Goal: Communication & Community: Answer question/provide support

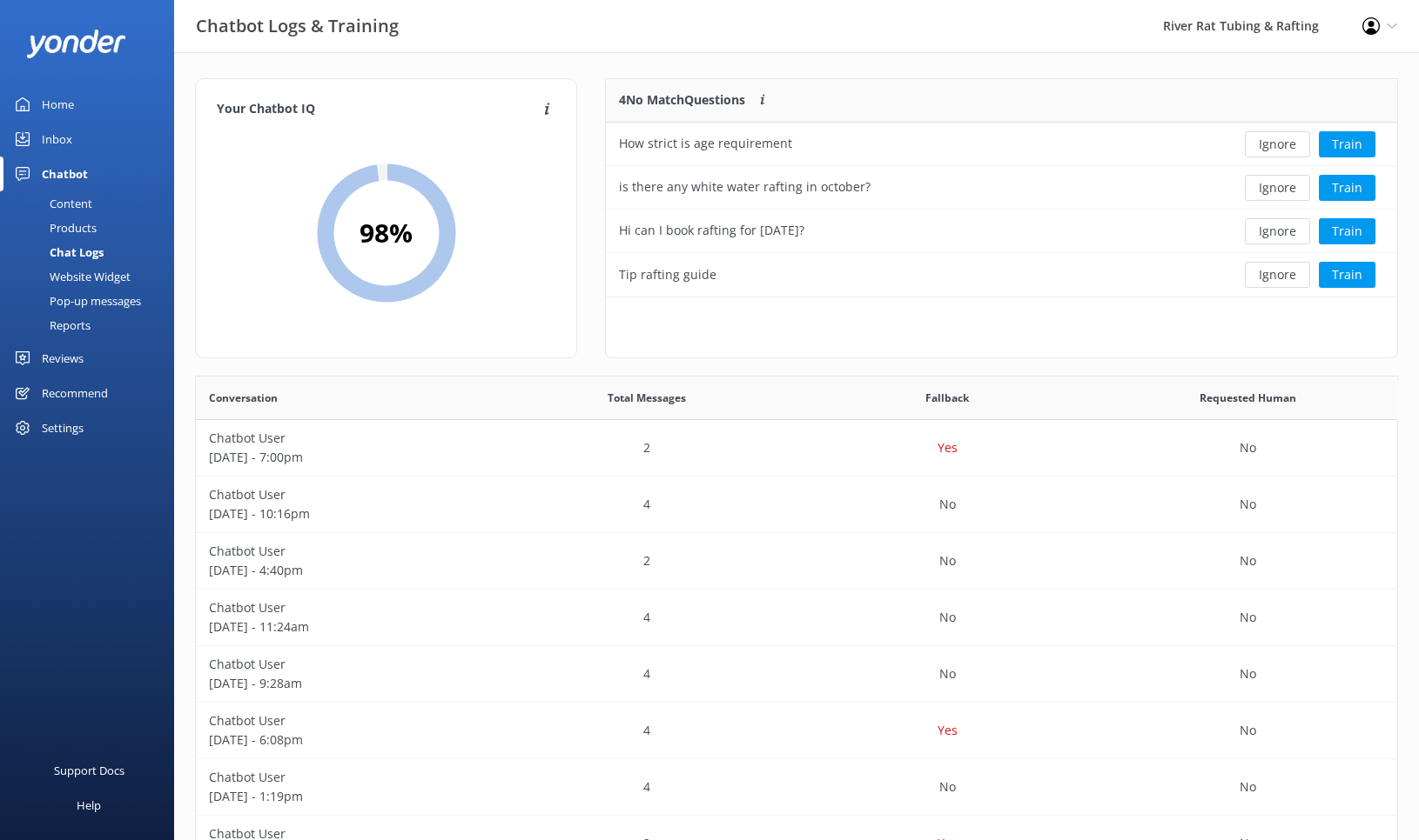
scroll to position [609, 1201]
click at [54, 136] on div "Inbox" at bounding box center [57, 140] width 30 height 35
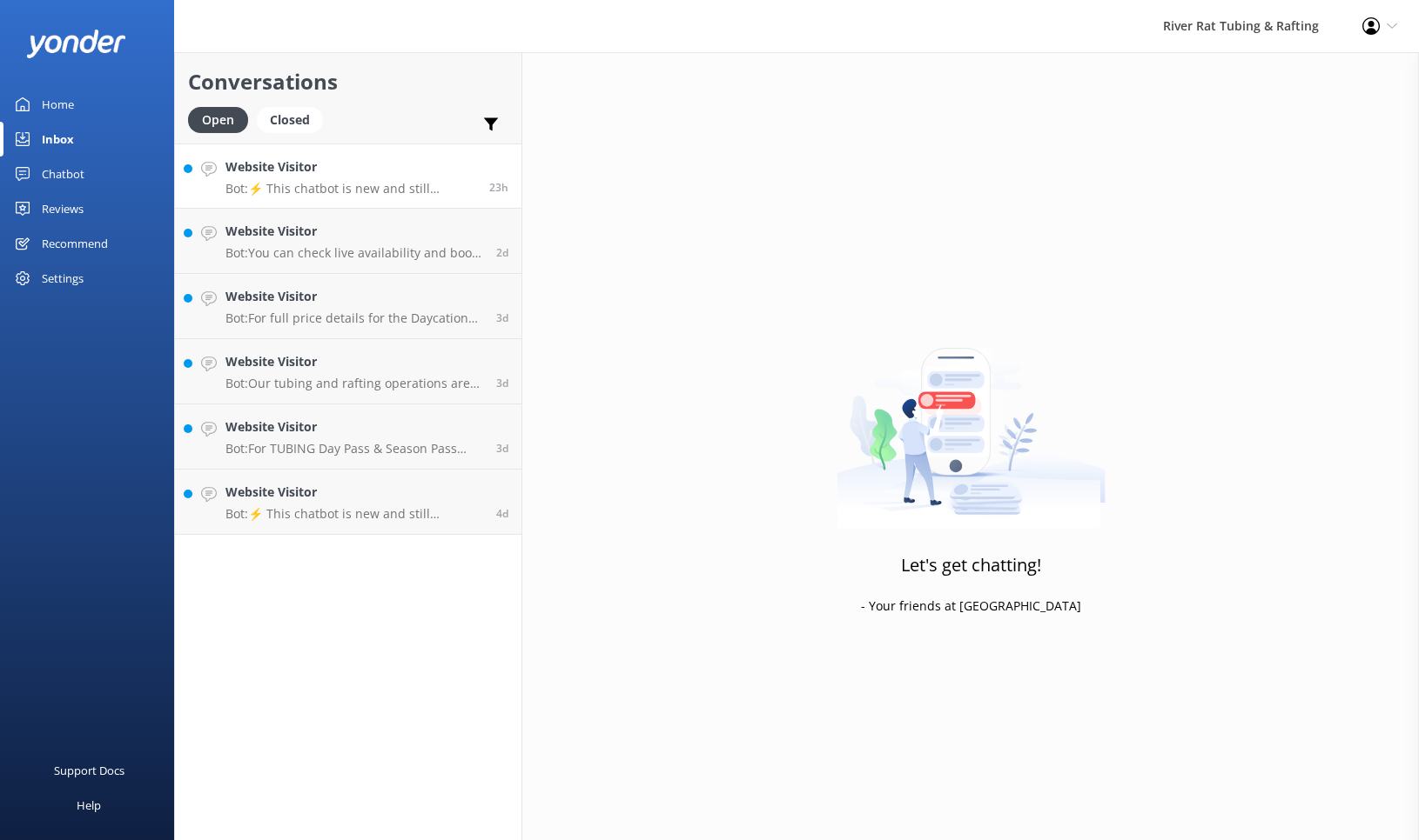
click at [426, 179] on div "Website Visitor Bot: ⚡ This chatbot is new and still learning. You're welcome t…" at bounding box center [350, 176] width 251 height 37
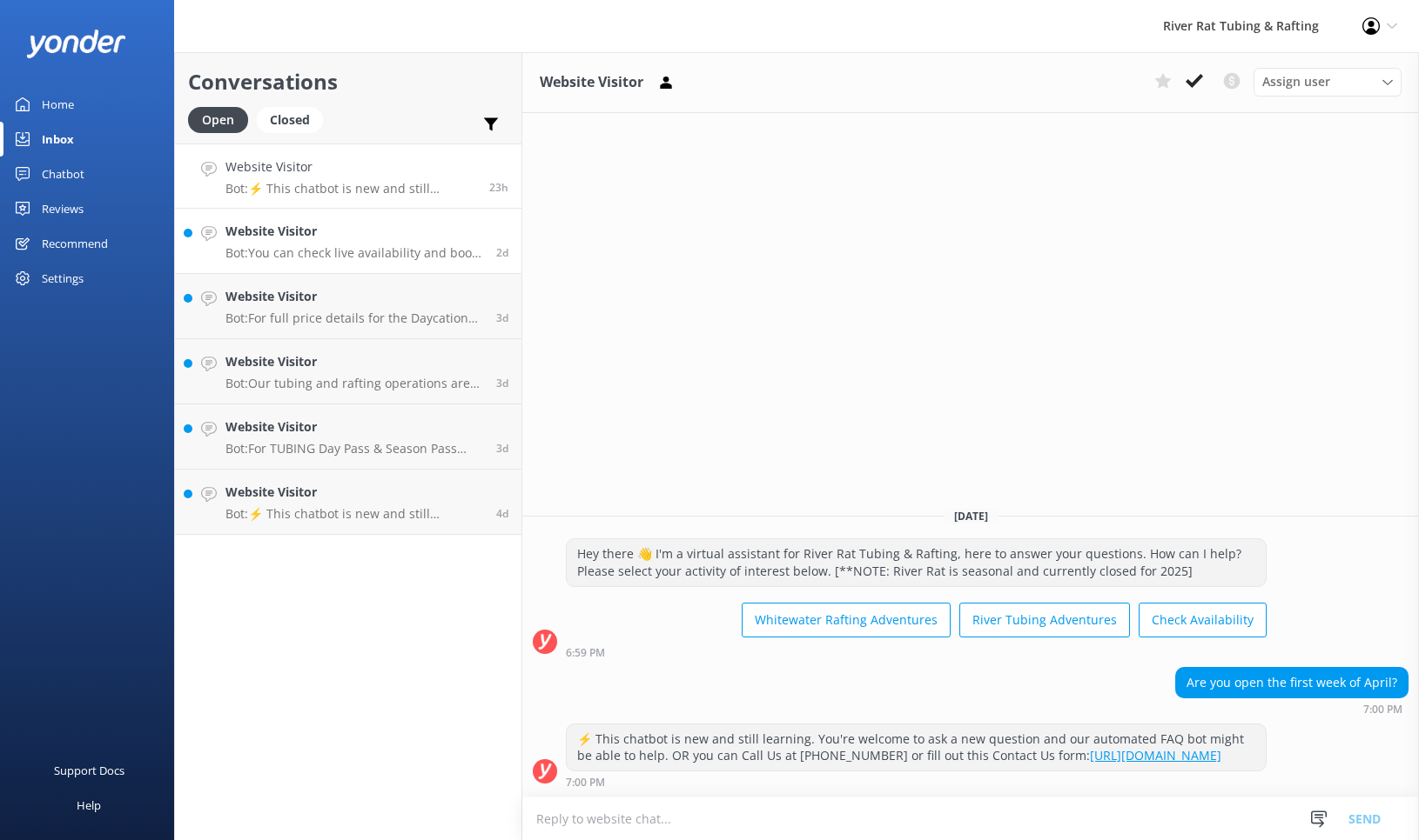
click at [269, 217] on link "Website Visitor Bot: You can check live availability and book your tubing, raft…" at bounding box center [347, 241] width 346 height 65
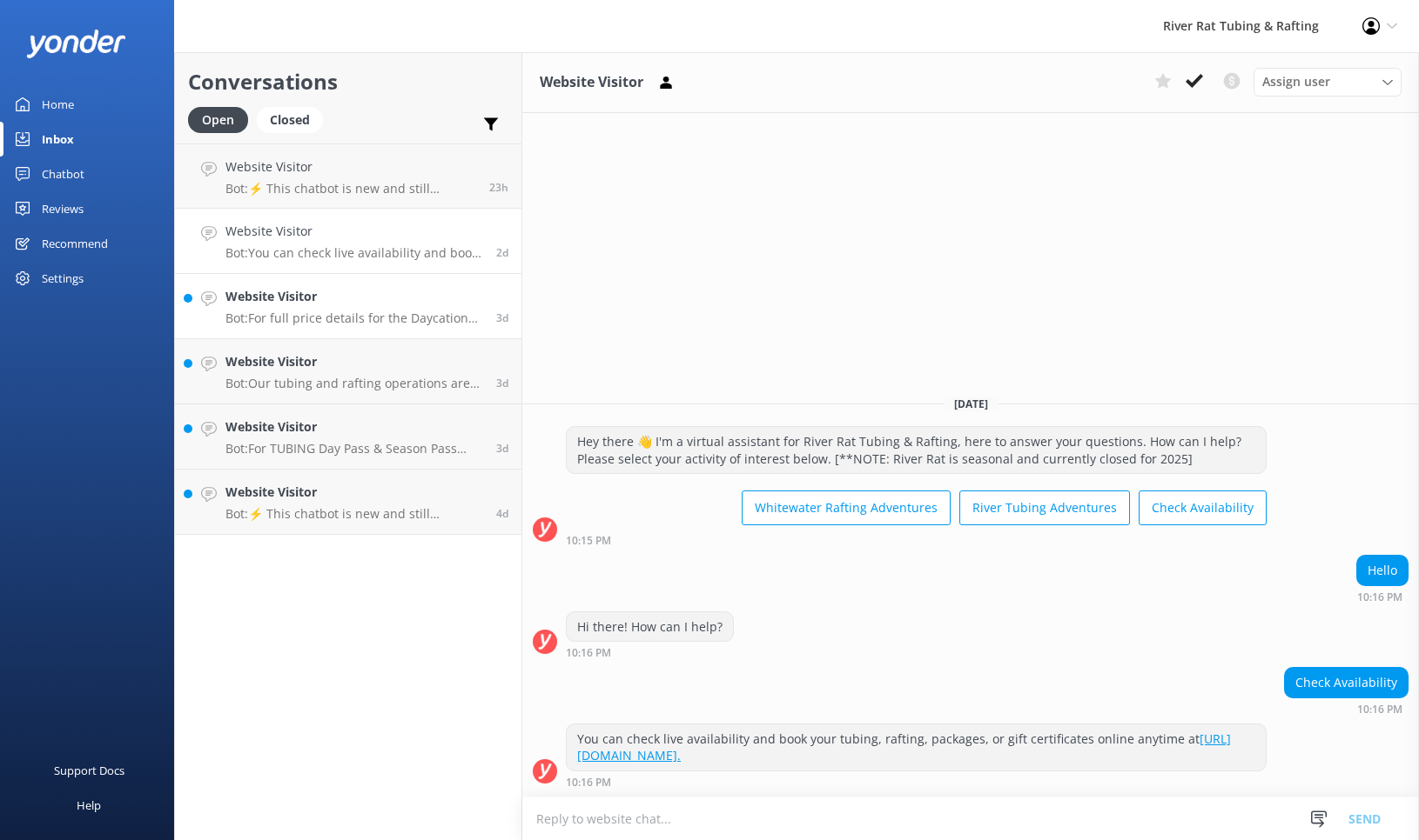
click at [300, 325] on p "Bot: For full price details for the Daycation Whitewater Rafting Adventure, ple…" at bounding box center [354, 318] width 258 height 16
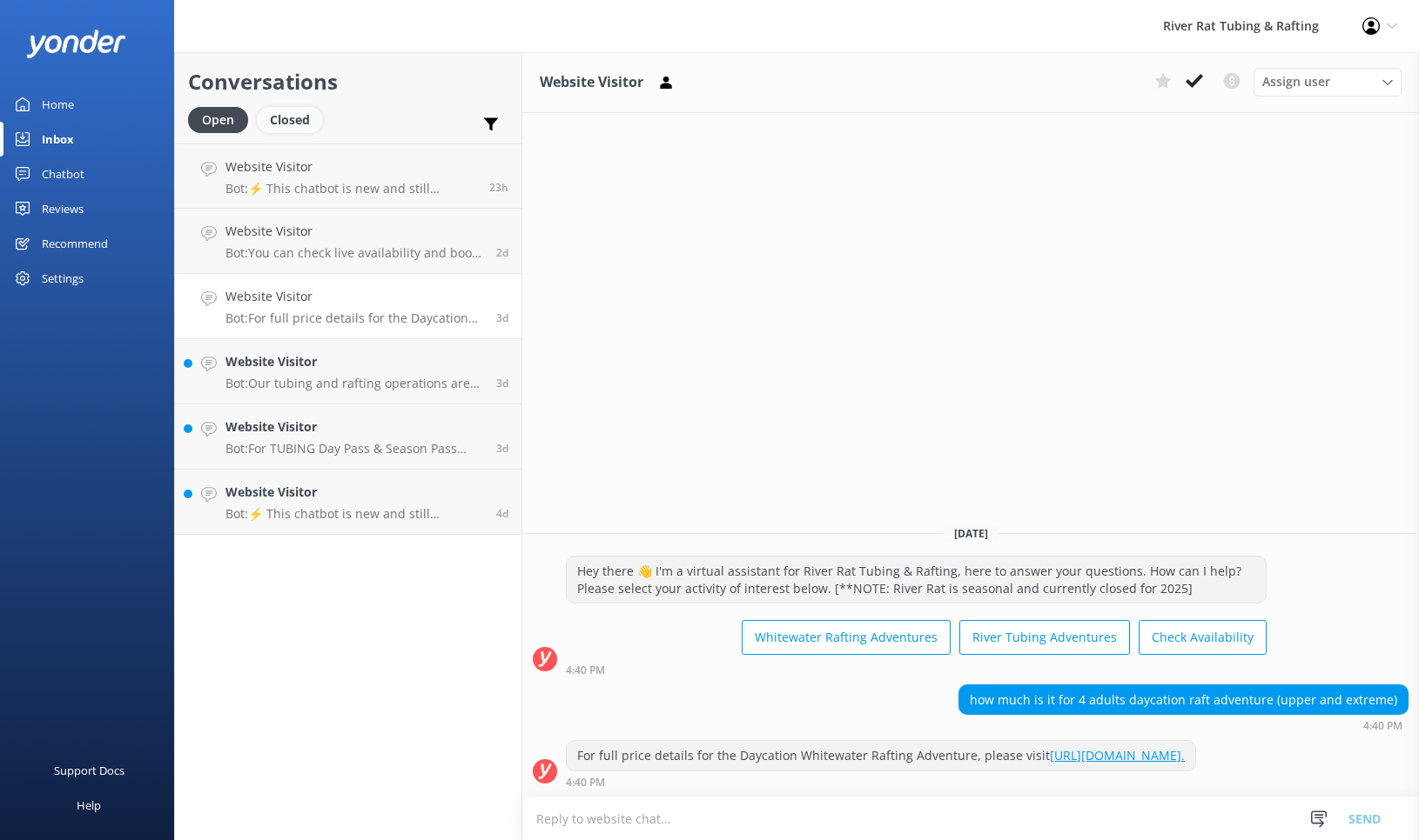
click at [296, 120] on div "Closed" at bounding box center [290, 120] width 66 height 26
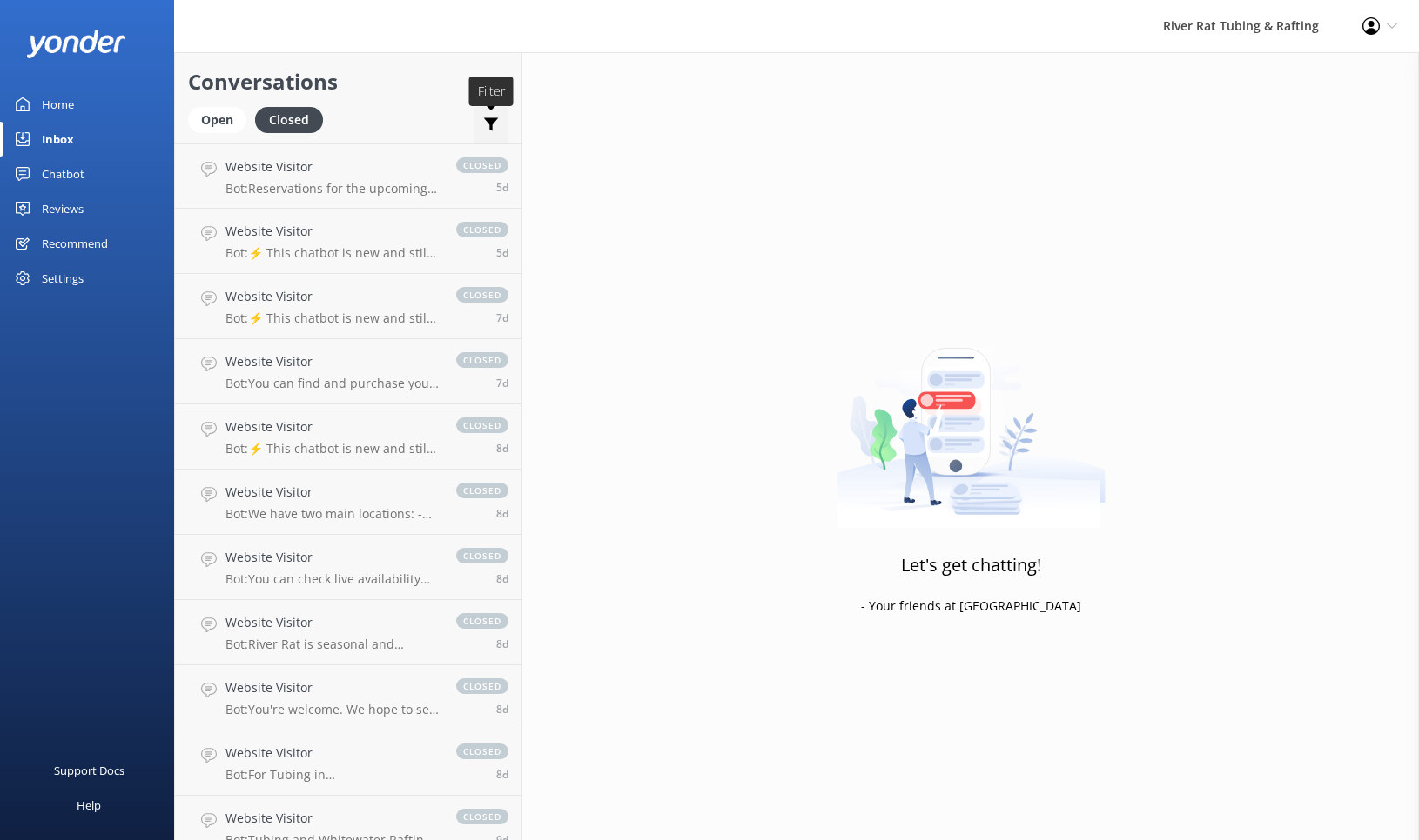
click at [493, 121] on use at bounding box center [491, 124] width 15 height 13
click at [364, 160] on input "Important" at bounding box center [361, 164] width 18 height 18
checkbox input "true"
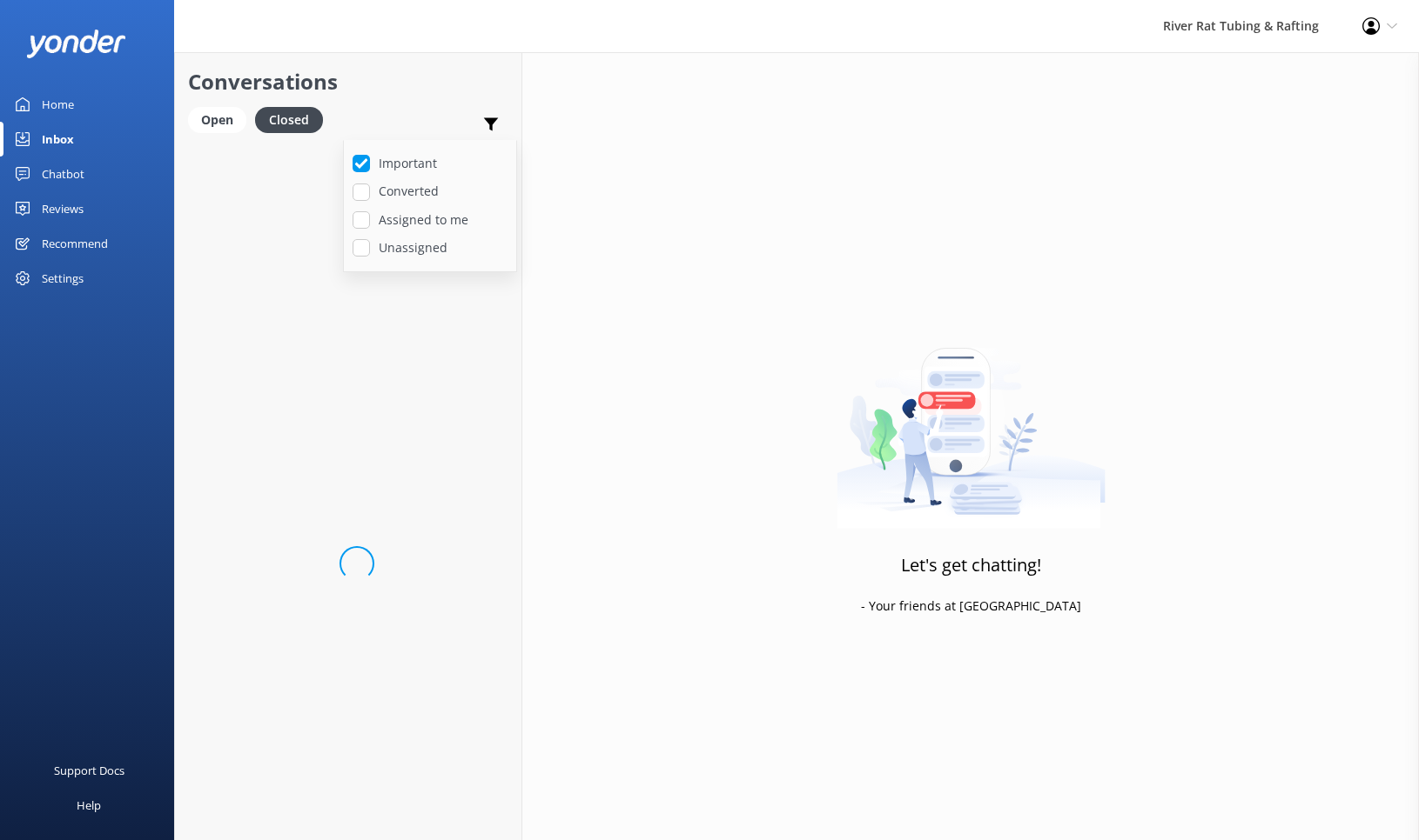
click at [389, 105] on div "Conversations Open Closed Important Converted Assigned to me Unassigned" at bounding box center [347, 99] width 346 height 92
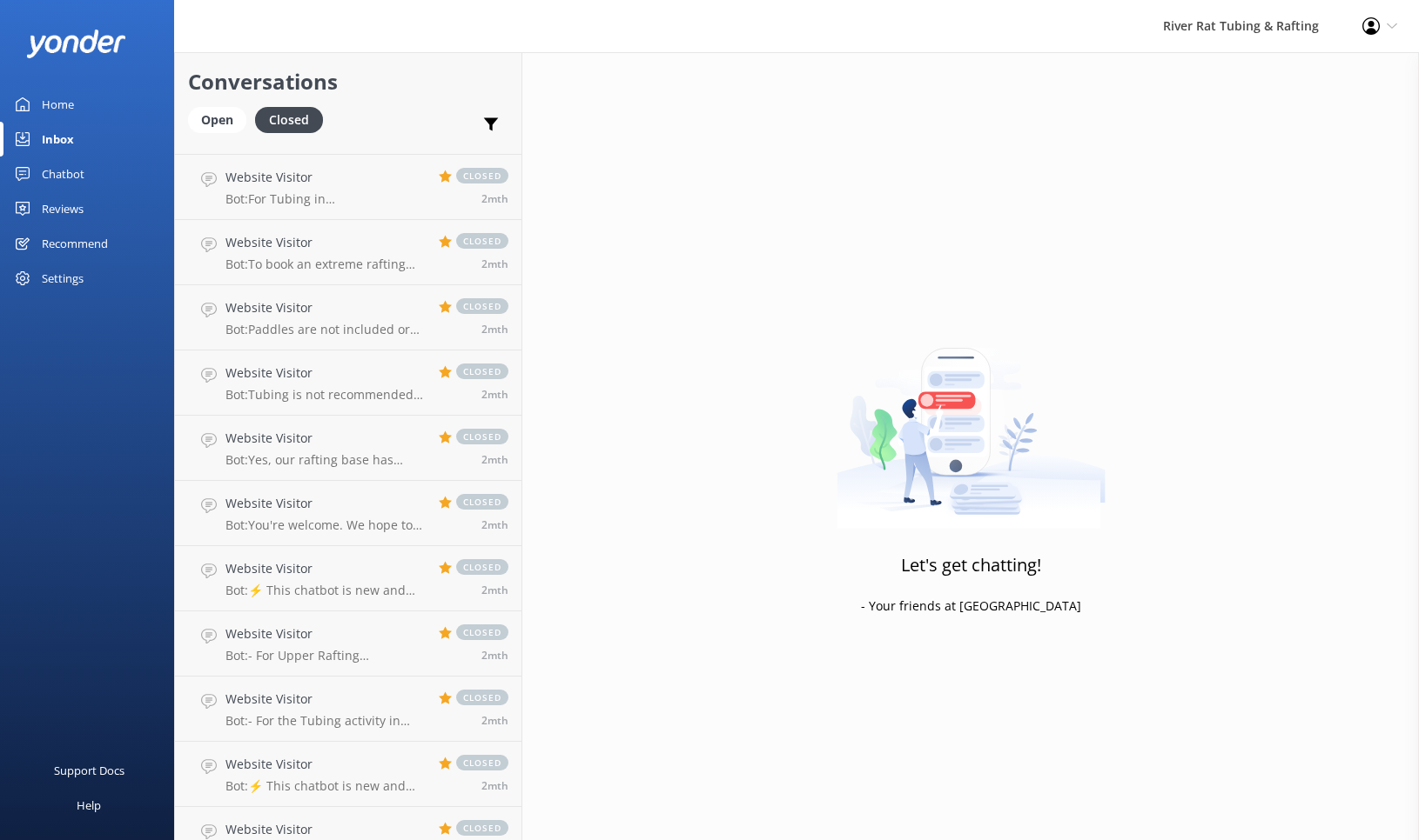
scroll to position [412, 0]
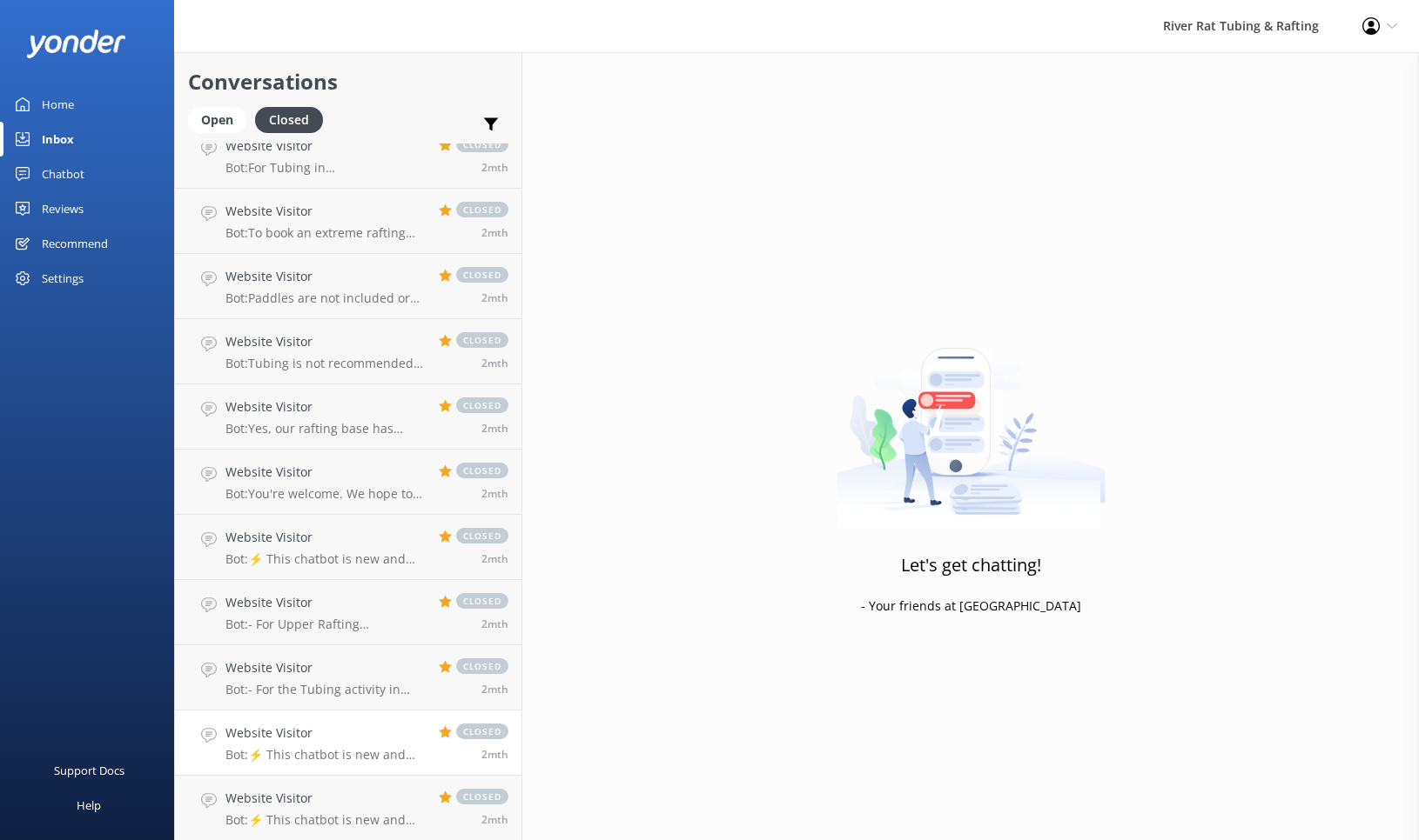
click at [365, 739] on h4 "Website Visitor" at bounding box center [325, 734] width 200 height 20
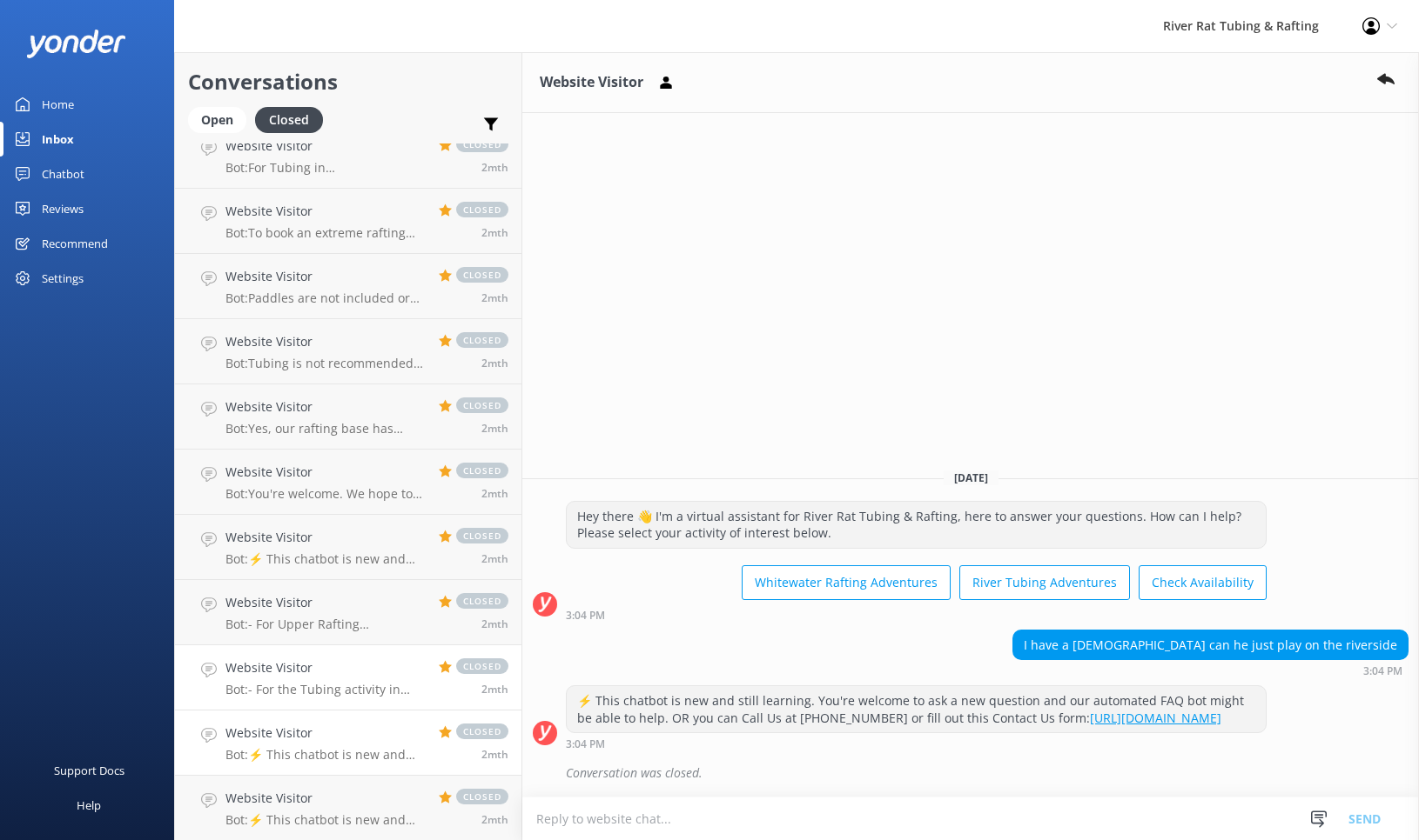
click at [335, 678] on div "Website Visitor Bot: - For the Tubing activity in [GEOGRAPHIC_DATA], please che…" at bounding box center [325, 677] width 200 height 38
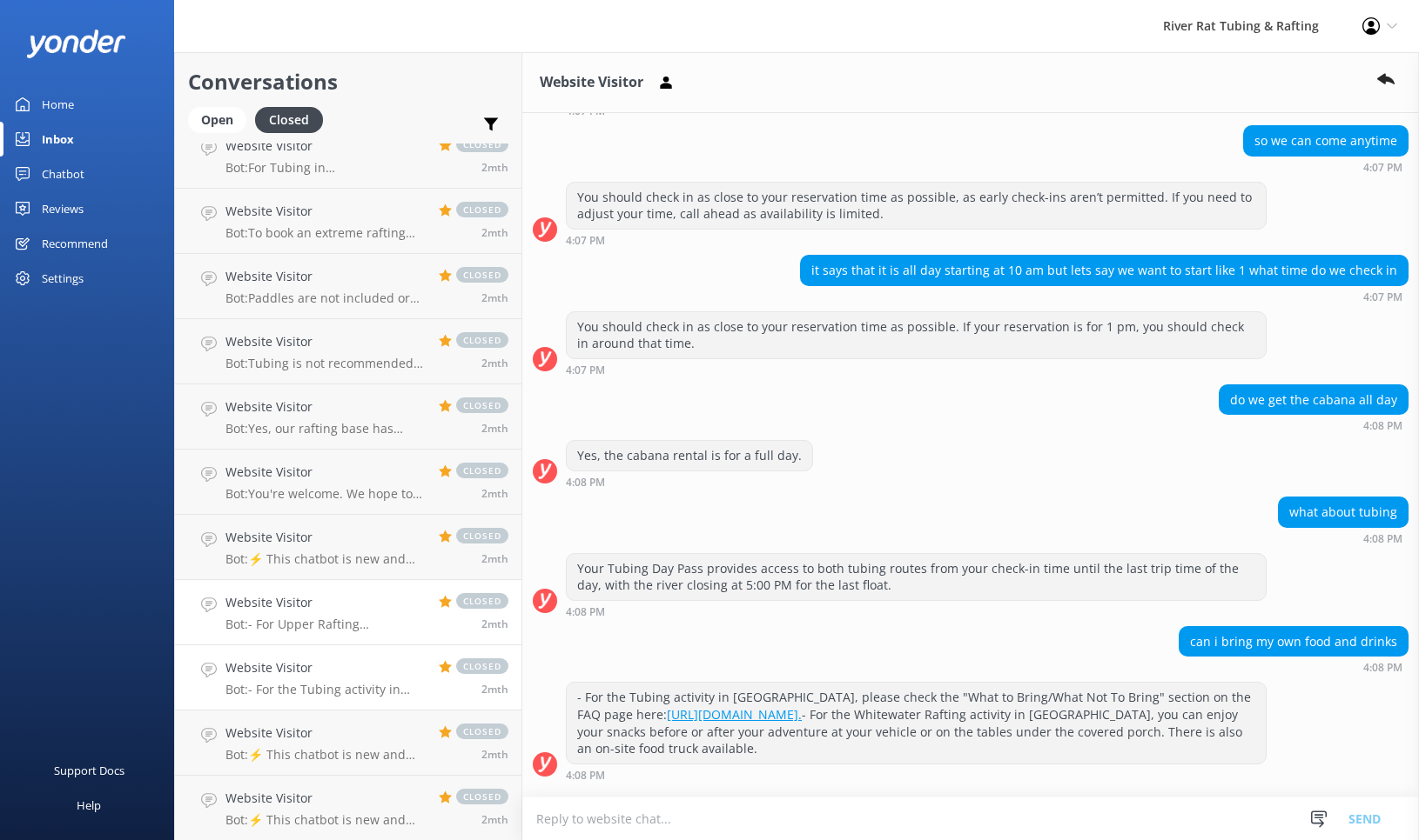
scroll to position [527, 0]
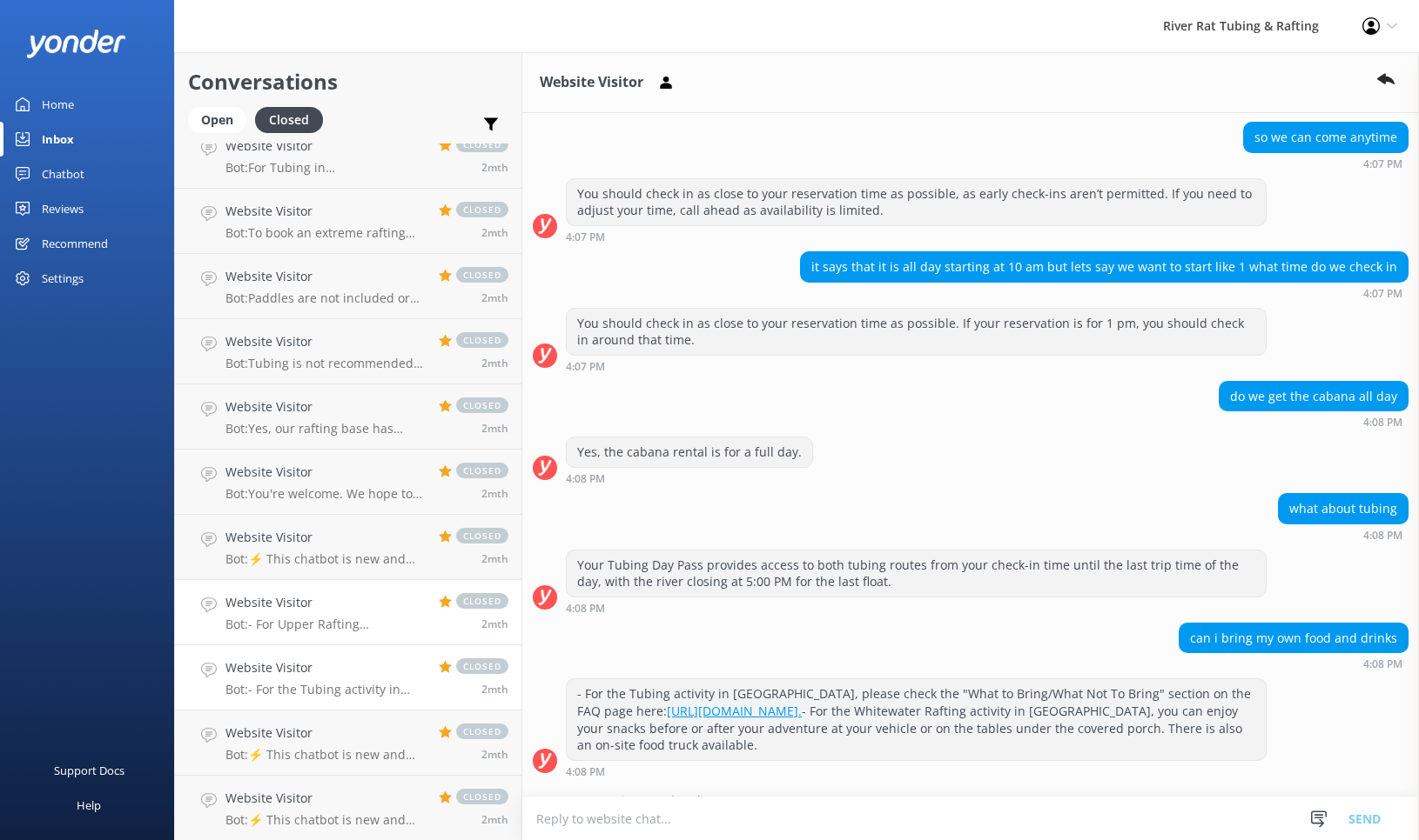
click at [363, 615] on div "Website Visitor Bot: - For Upper Rafting Adventures, rafts typically hold about…" at bounding box center [325, 612] width 200 height 38
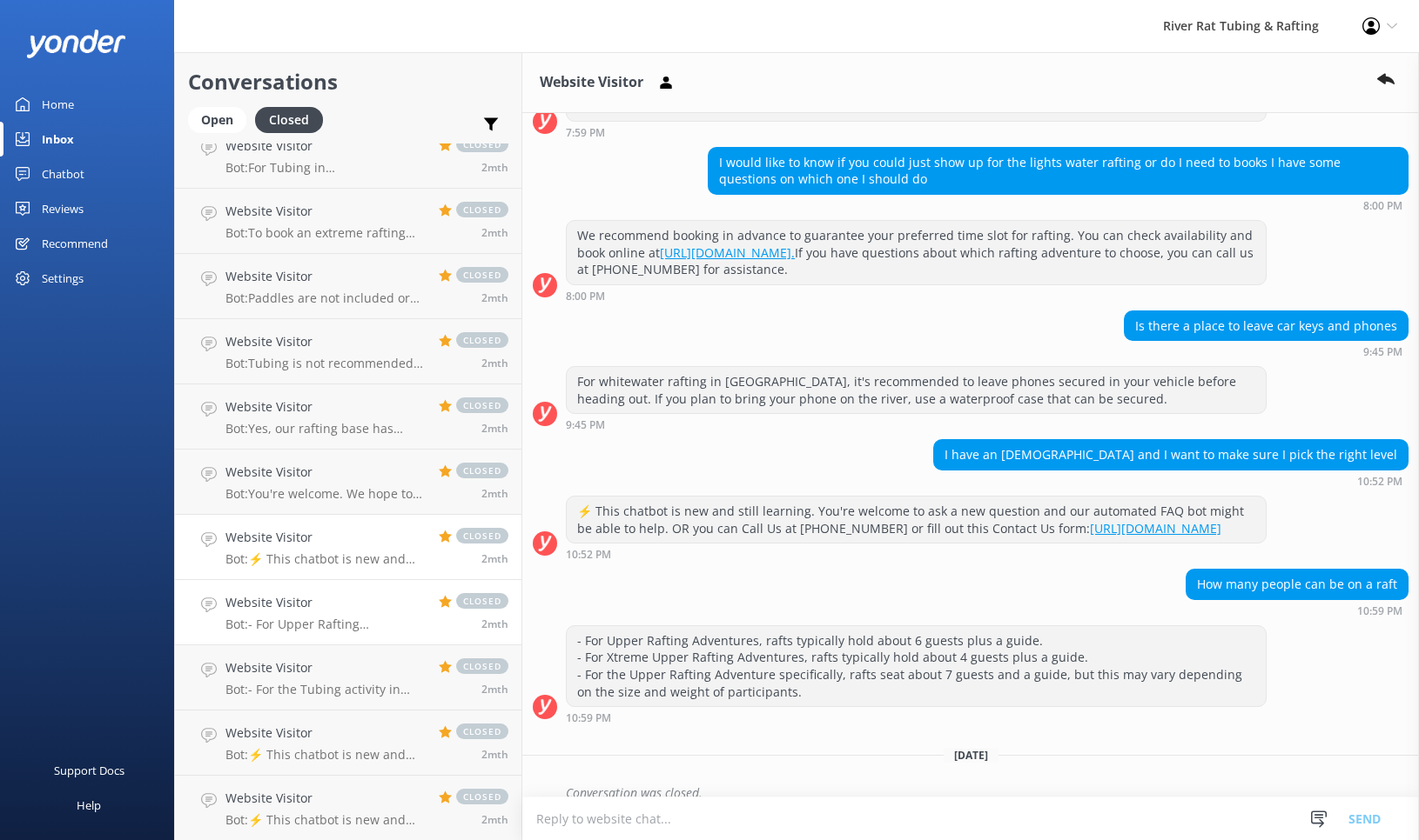
scroll to position [349, 0]
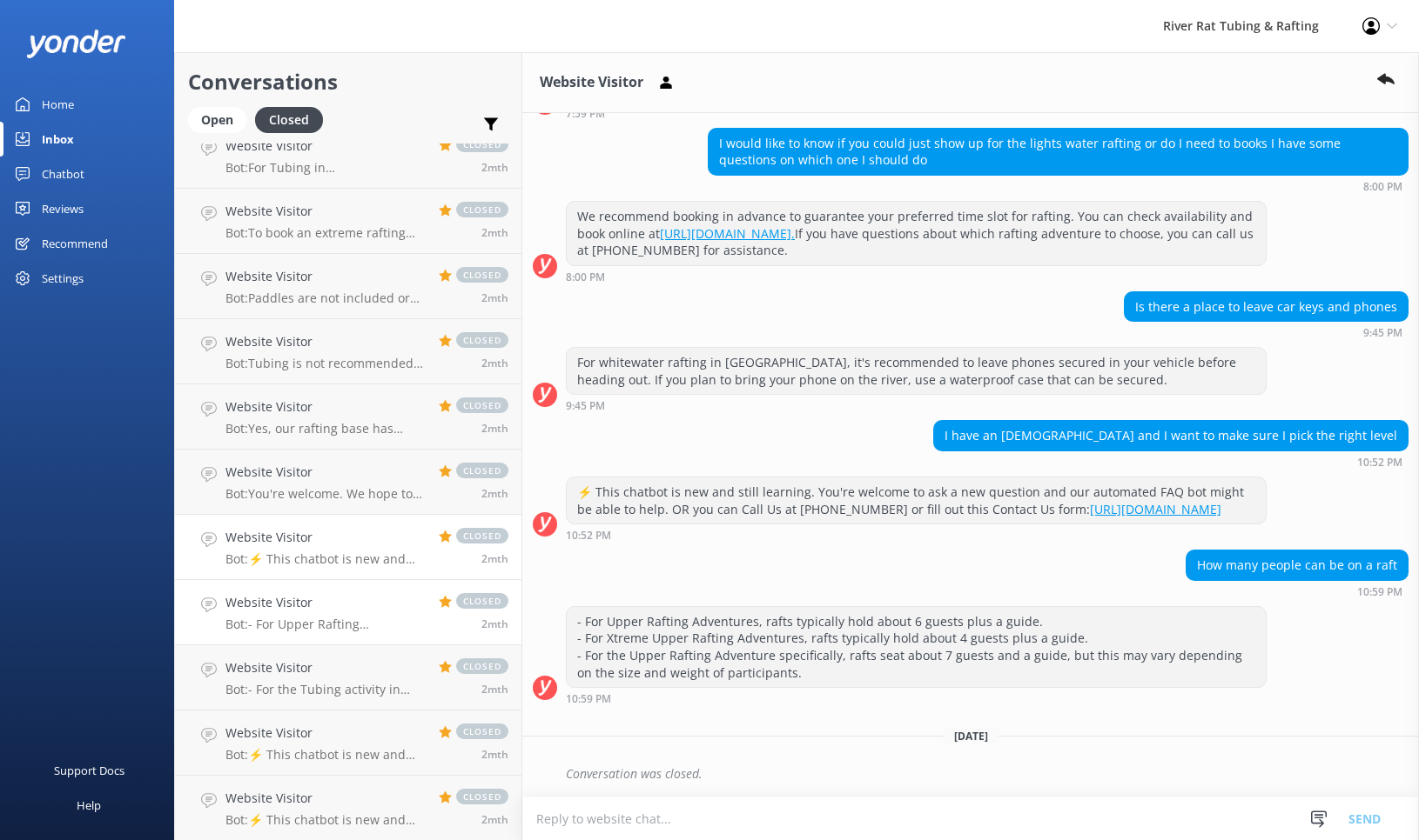
click at [354, 550] on div "Website Visitor Bot: ⚡ This chatbot is new and still learning. You're welcome t…" at bounding box center [325, 546] width 200 height 38
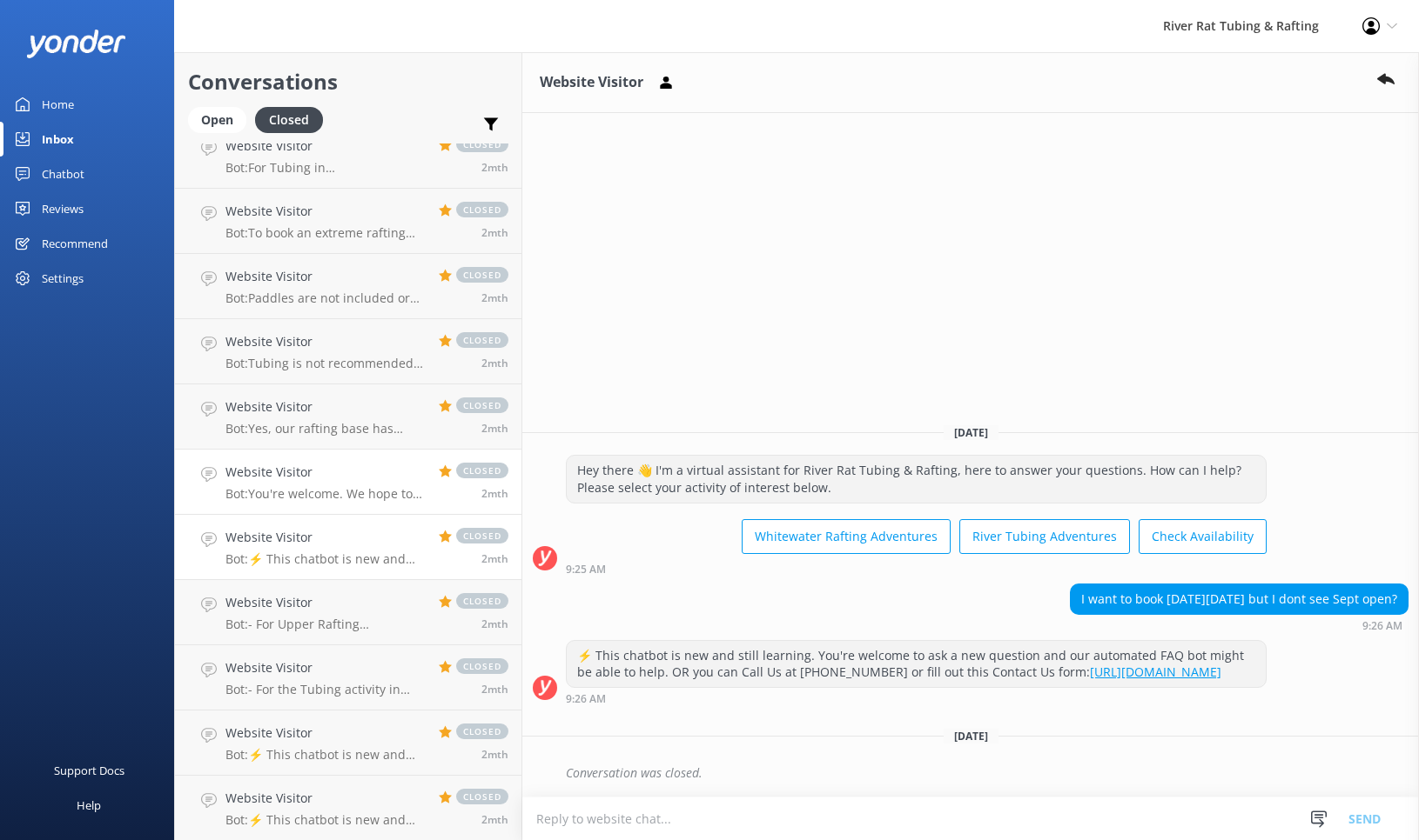
click at [342, 479] on h4 "Website Visitor" at bounding box center [325, 472] width 200 height 20
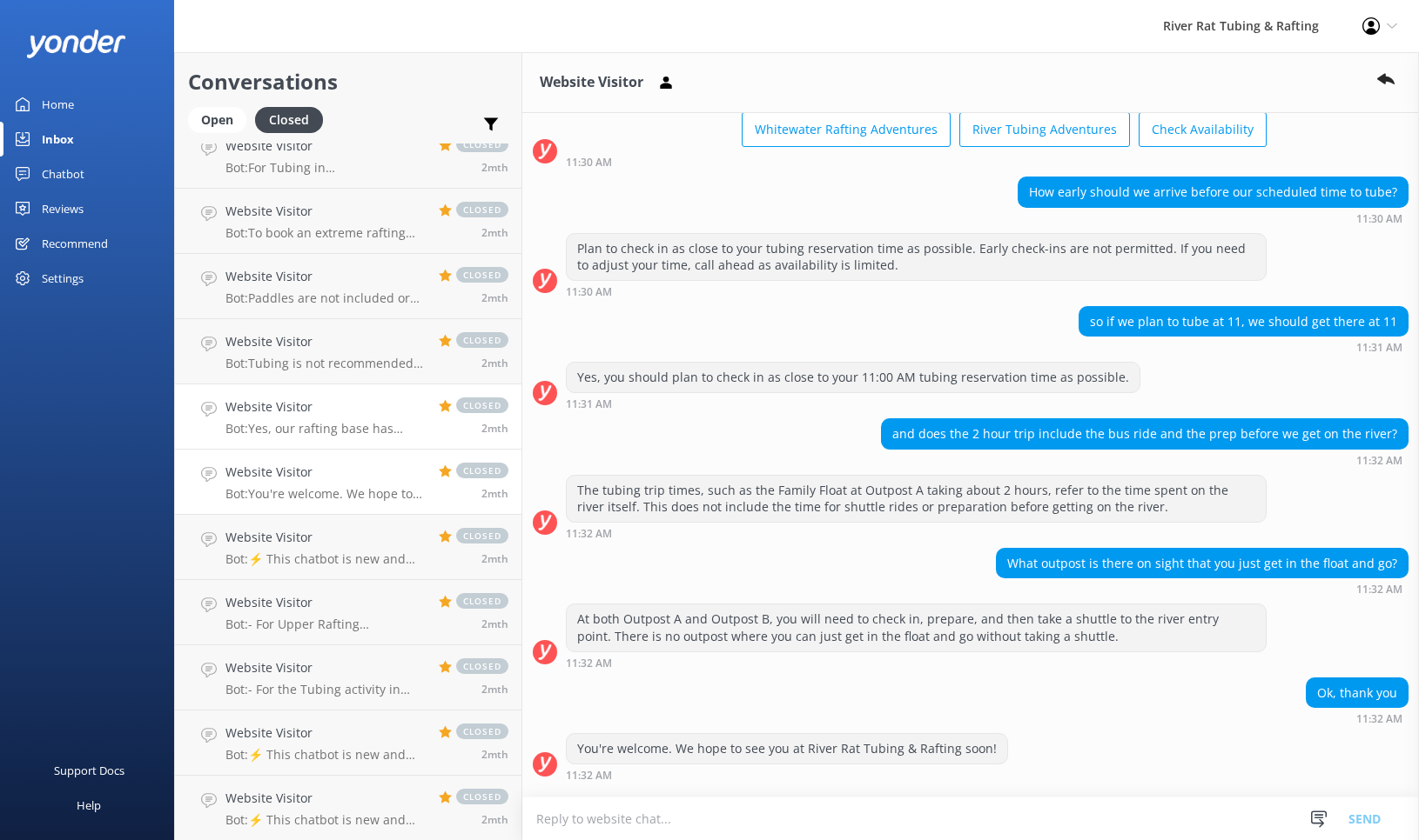
scroll to position [948, 0]
